Goal: Information Seeking & Learning: Learn about a topic

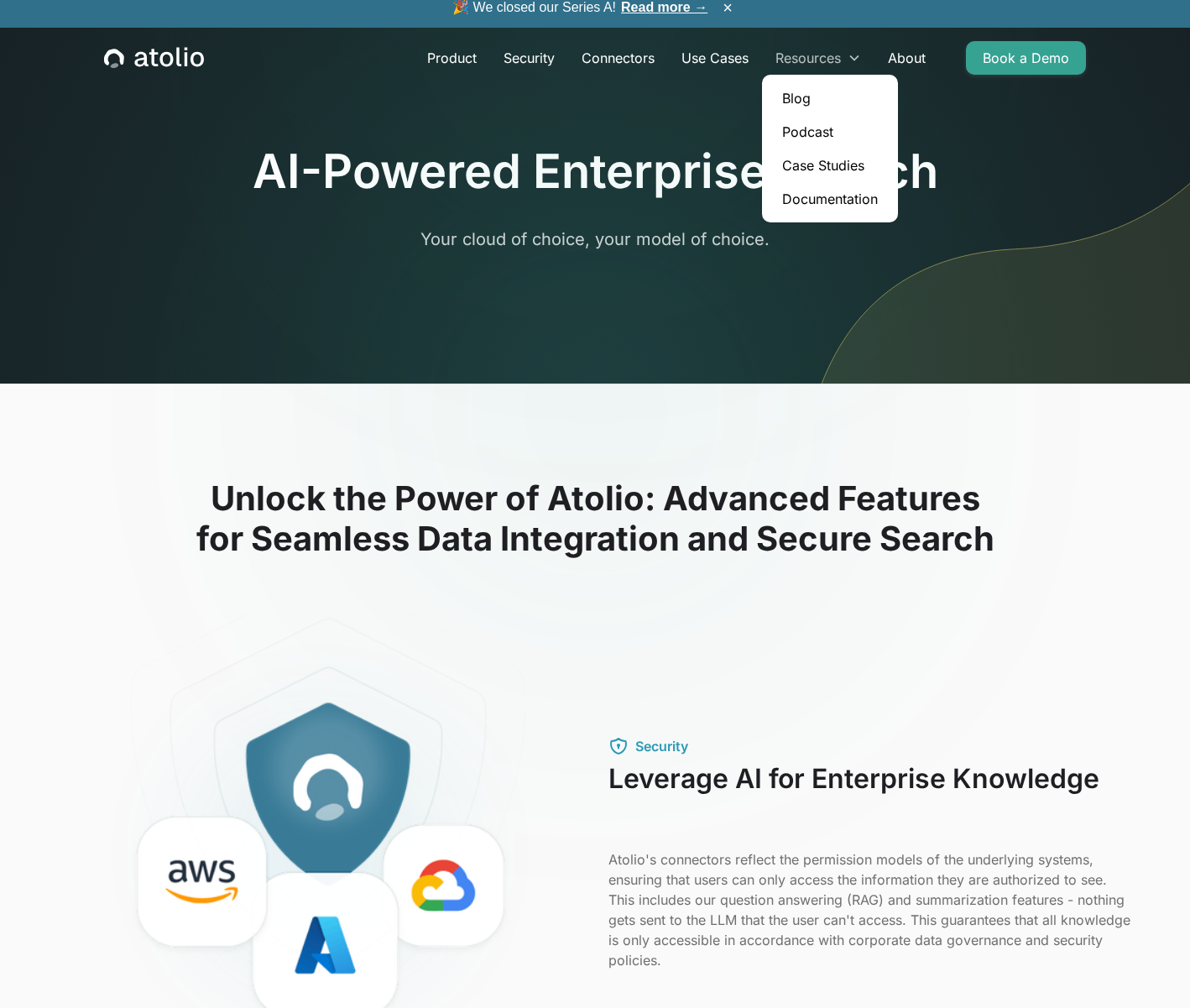
scroll to position [11, 0]
click at [816, 166] on link "Case Studies" at bounding box center [830, 166] width 123 height 34
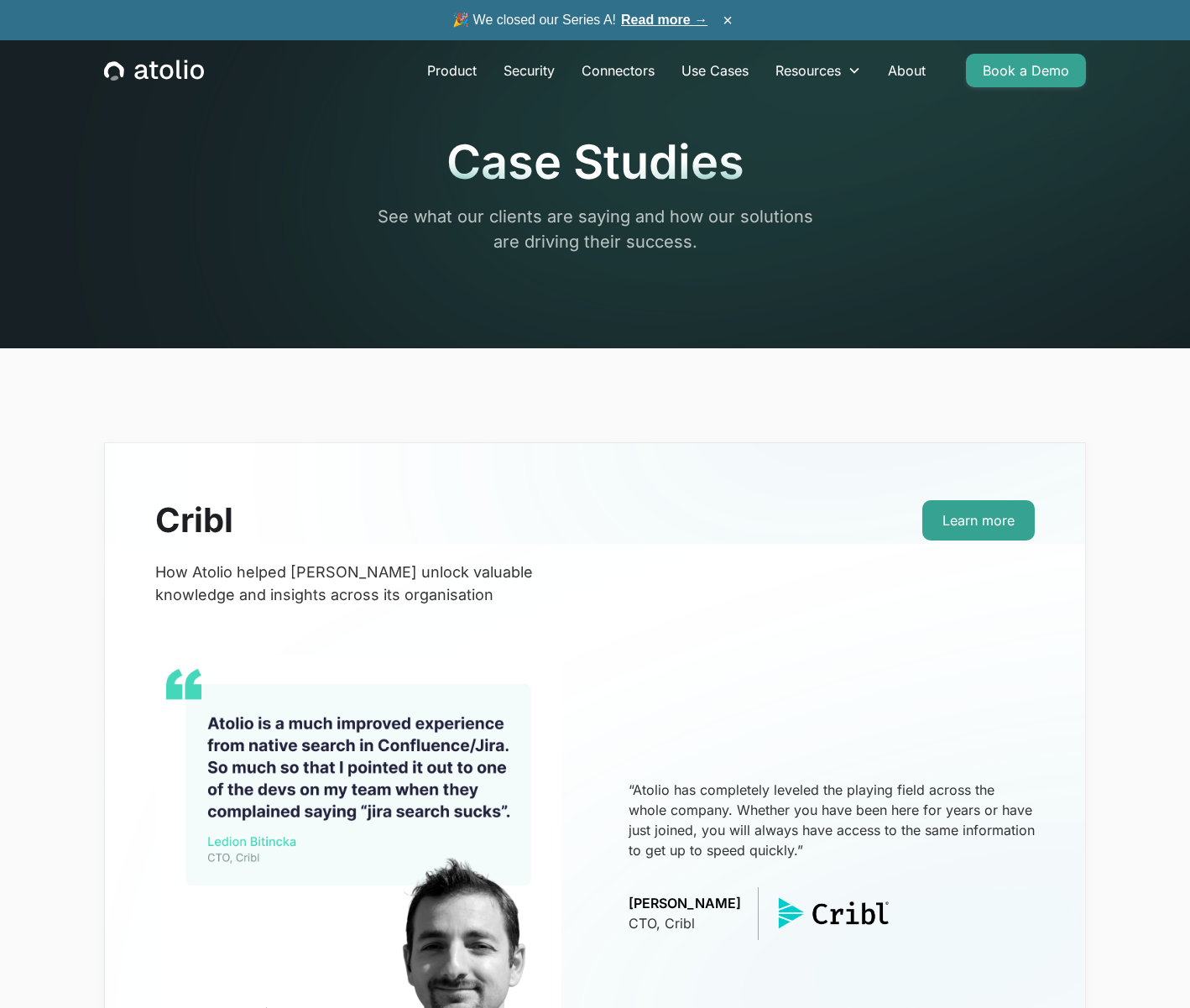
click at [168, 74] on icon "home" at bounding box center [154, 70] width 100 height 22
